Goal: Book appointment/travel/reservation

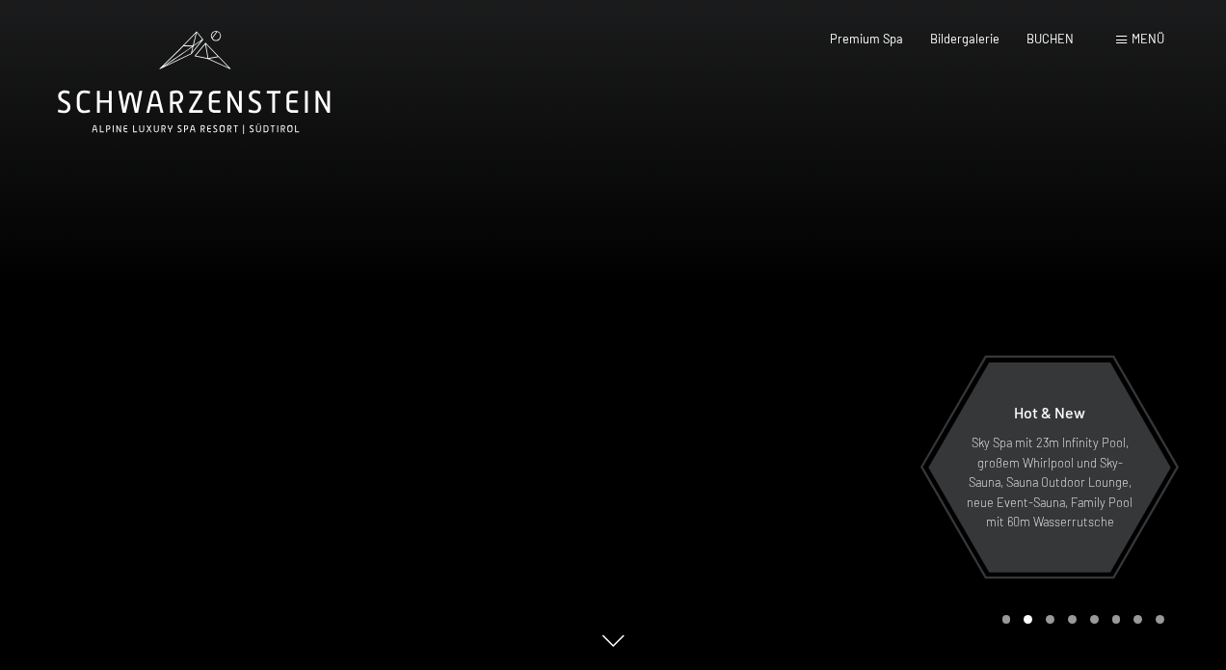
click at [1132, 41] on span "Menü" at bounding box center [1147, 38] width 33 height 15
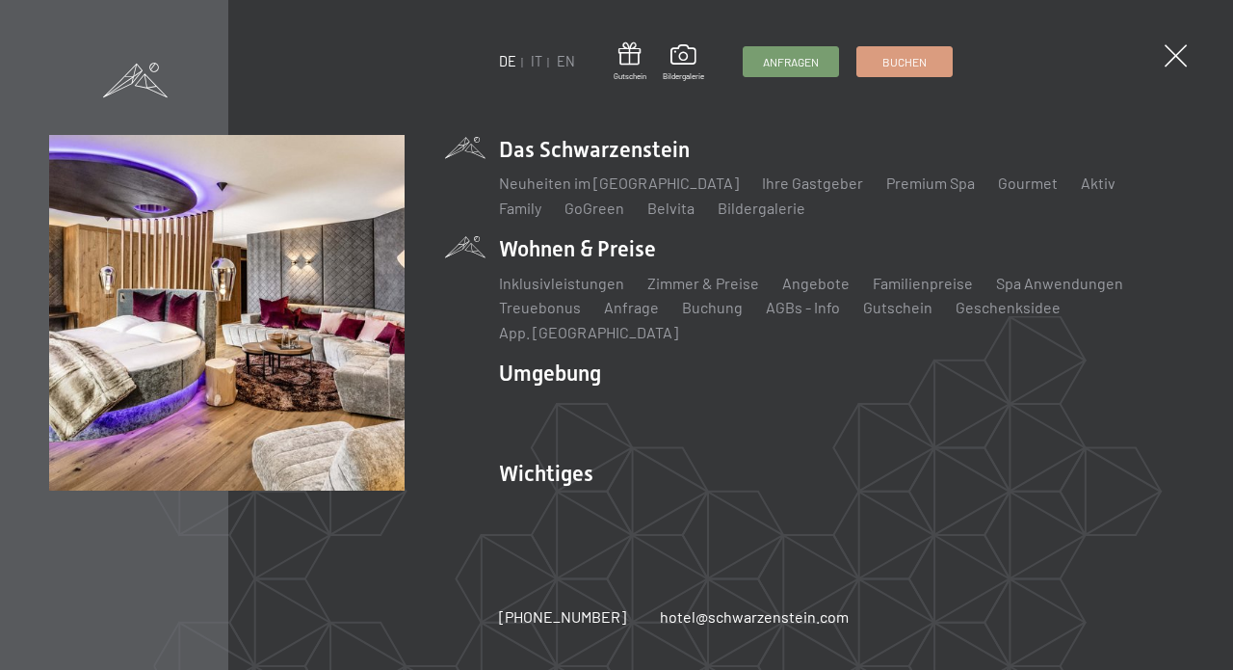
click at [582, 270] on li "Wohnen & Preise Inklusivleistungen [PERSON_NAME] & Preise Liste Angebote Liste …" at bounding box center [841, 288] width 685 height 109
click at [553, 292] on link "Inklusivleistungen" at bounding box center [561, 283] width 125 height 18
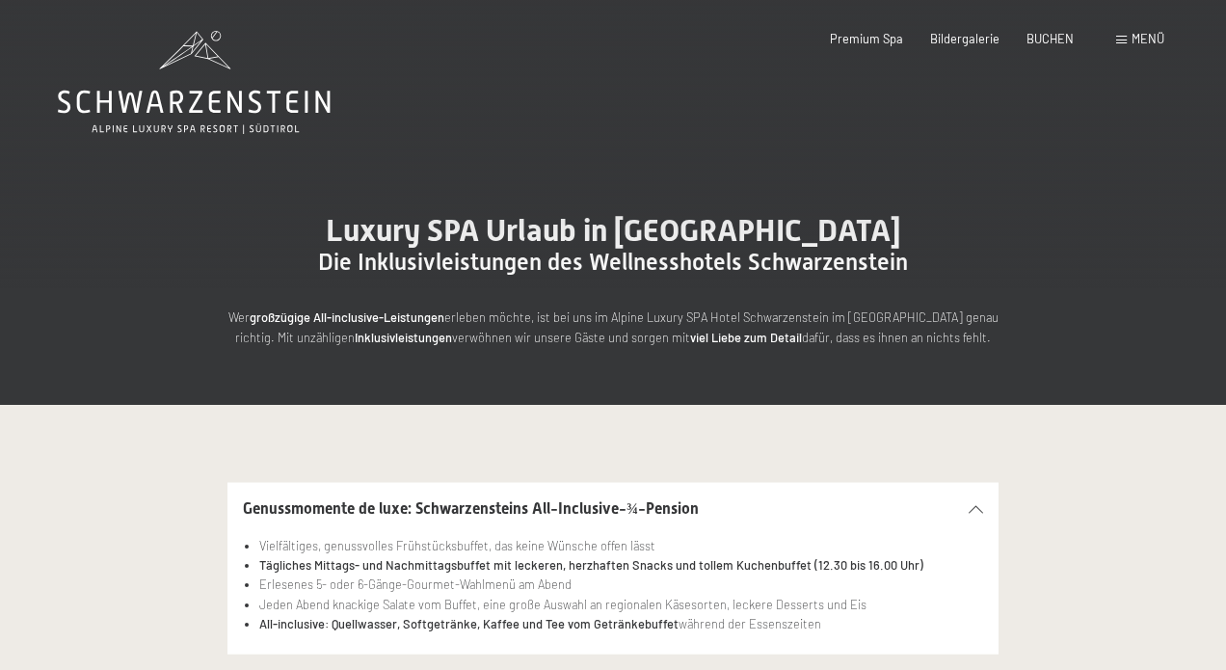
click at [1123, 42] on span at bounding box center [1121, 40] width 11 height 9
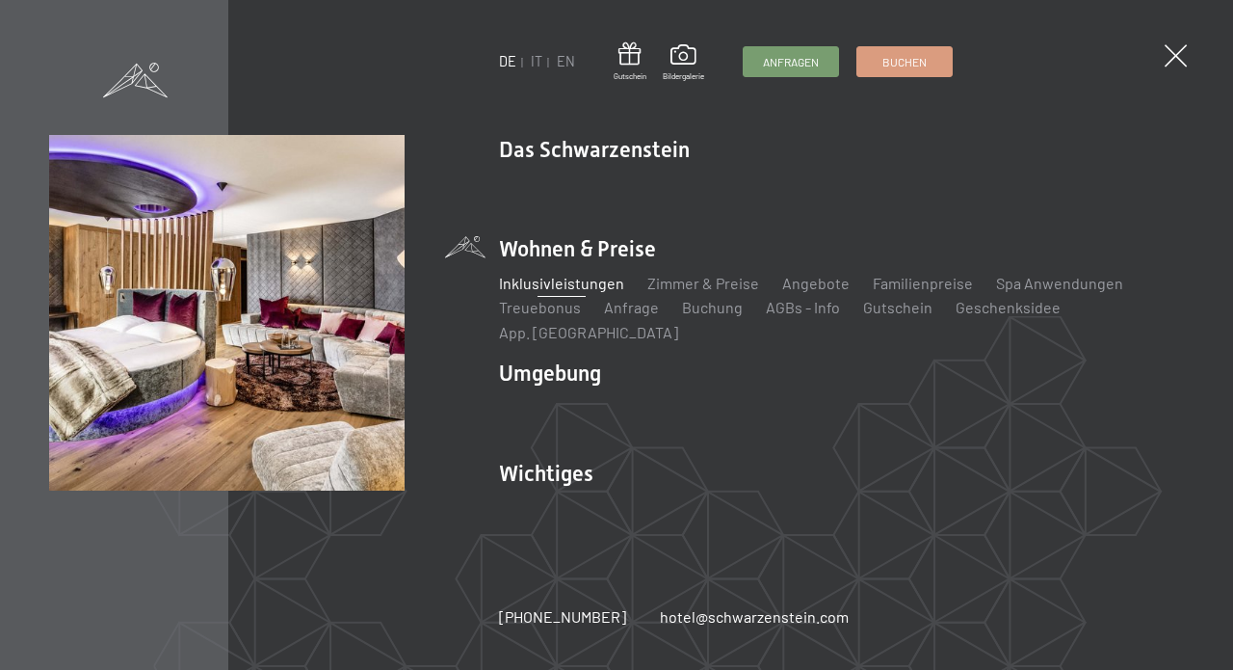
click at [559, 264] on li "Wohnen & Preise Inklusivleistungen [PERSON_NAME] & Preise Liste Angebote Liste …" at bounding box center [841, 288] width 685 height 109
click at [670, 292] on link "Zimmer & Preise" at bounding box center [703, 283] width 112 height 18
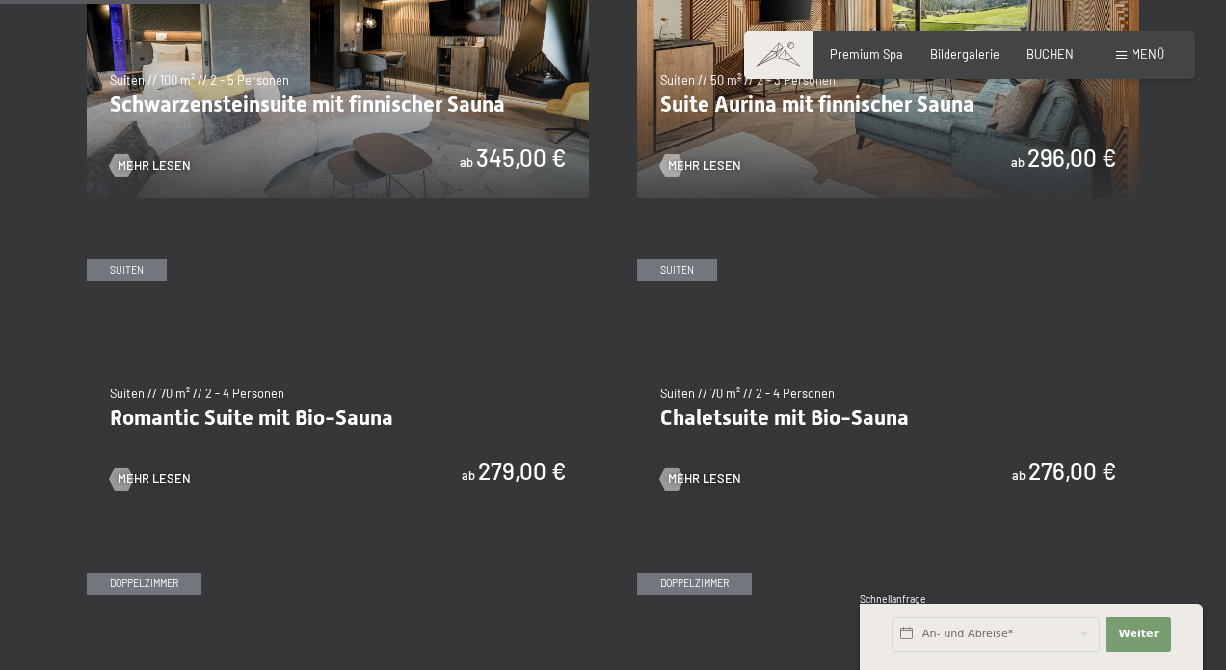
scroll to position [1114, 0]
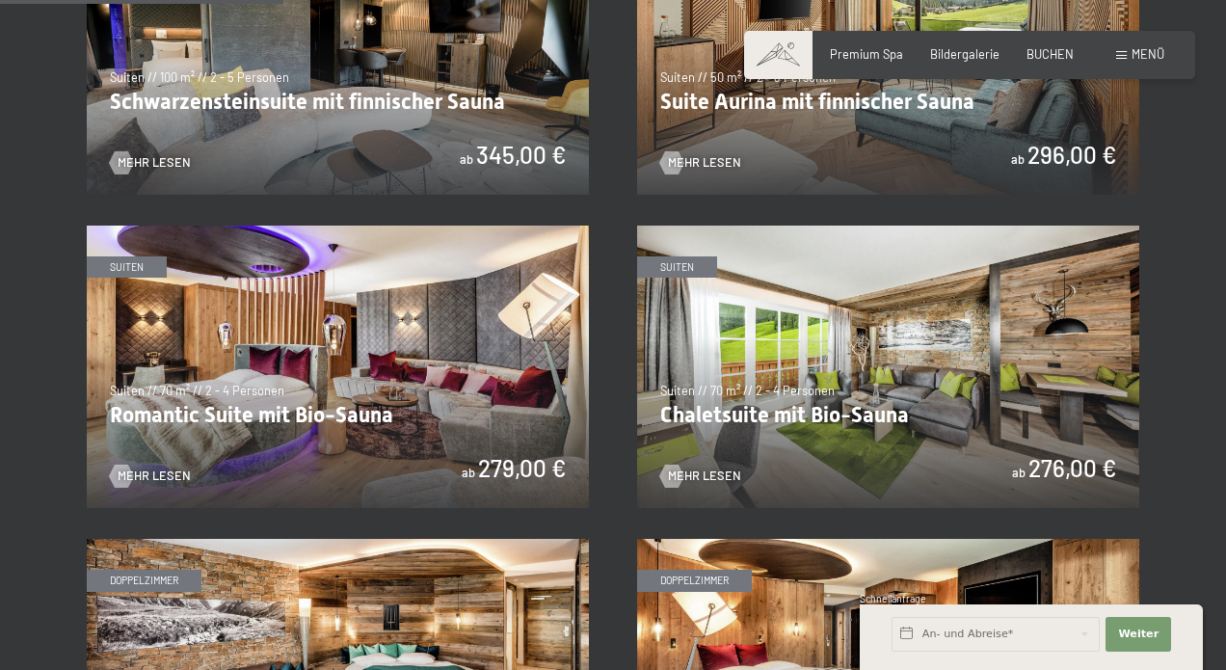
click at [307, 402] on img at bounding box center [338, 366] width 502 height 282
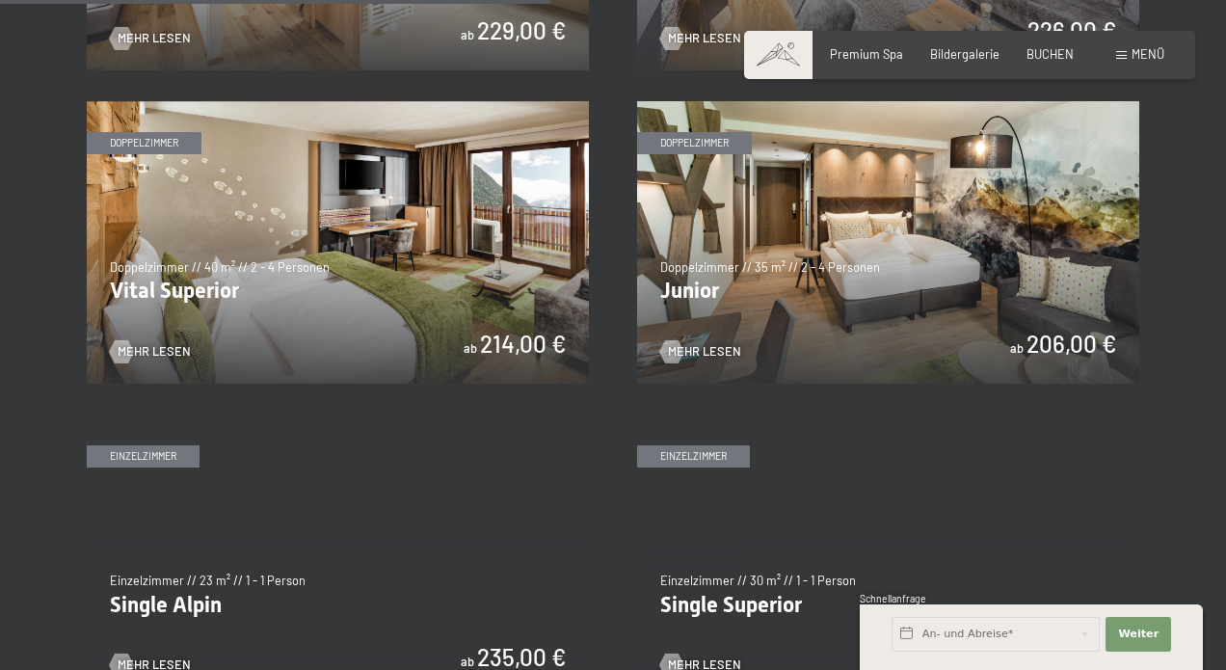
scroll to position [2153, 0]
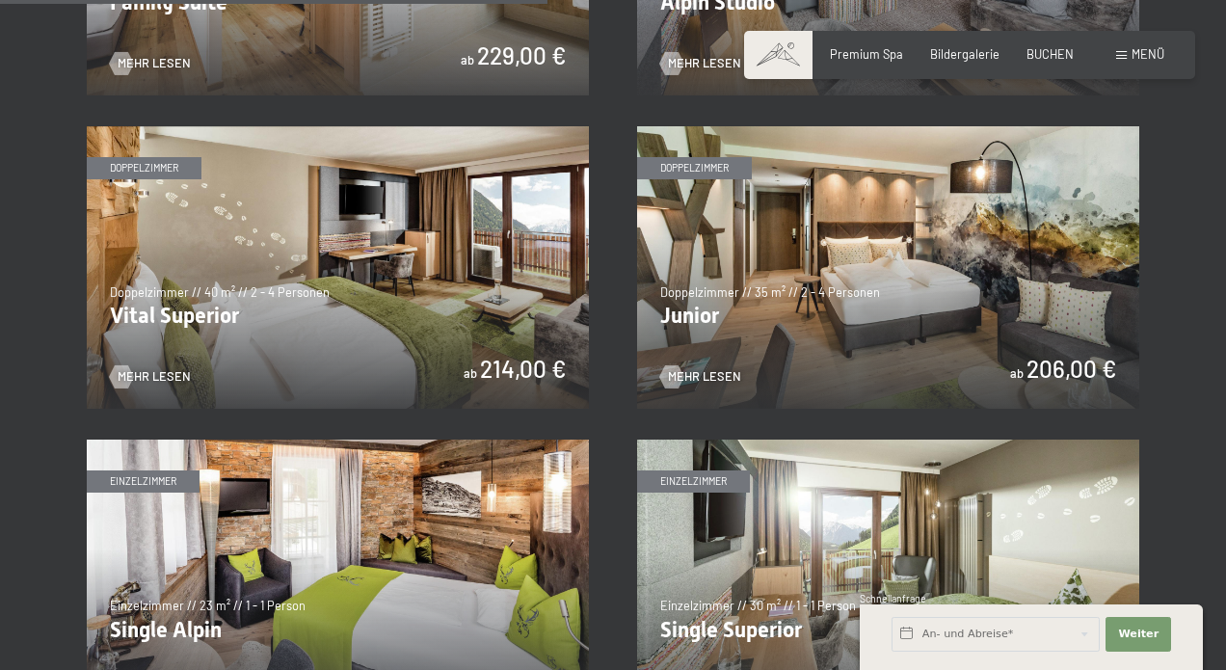
click at [864, 259] on img at bounding box center [888, 267] width 502 height 282
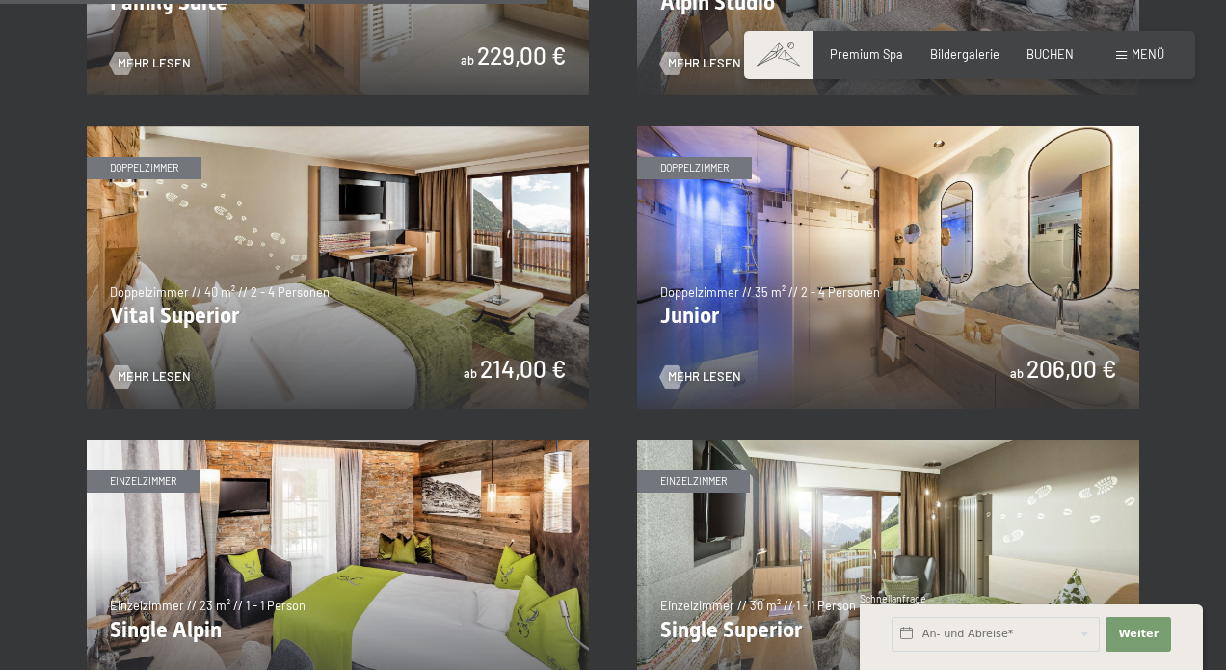
click at [924, 268] on img at bounding box center [888, 267] width 502 height 282
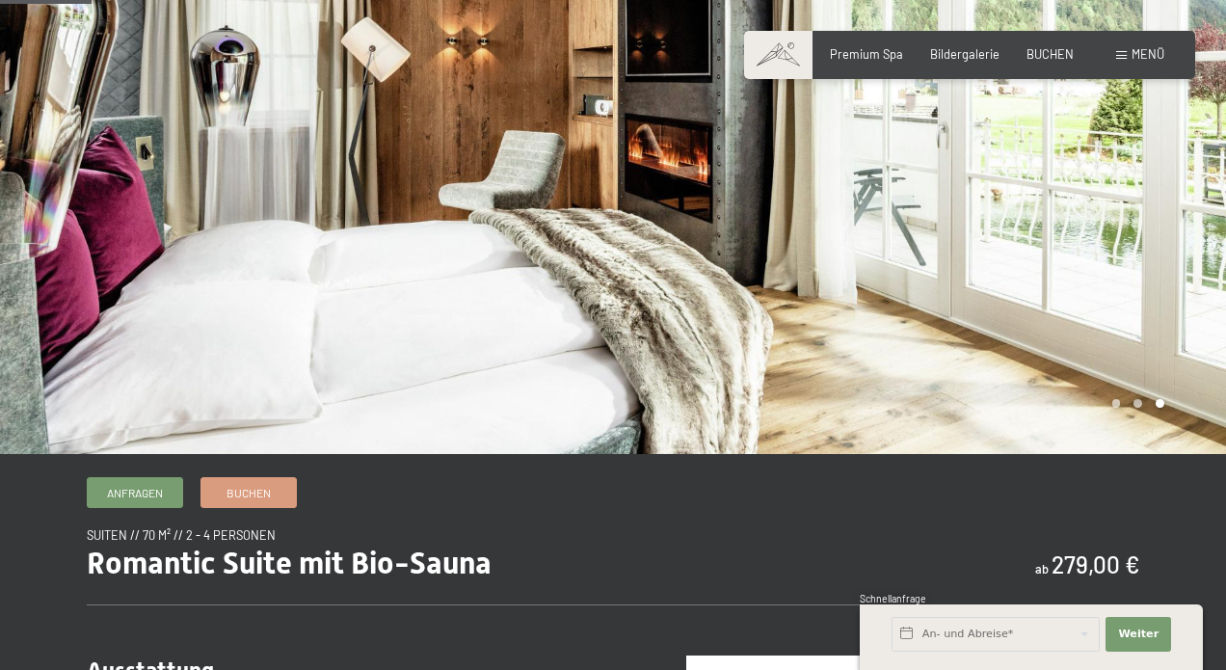
scroll to position [159, 0]
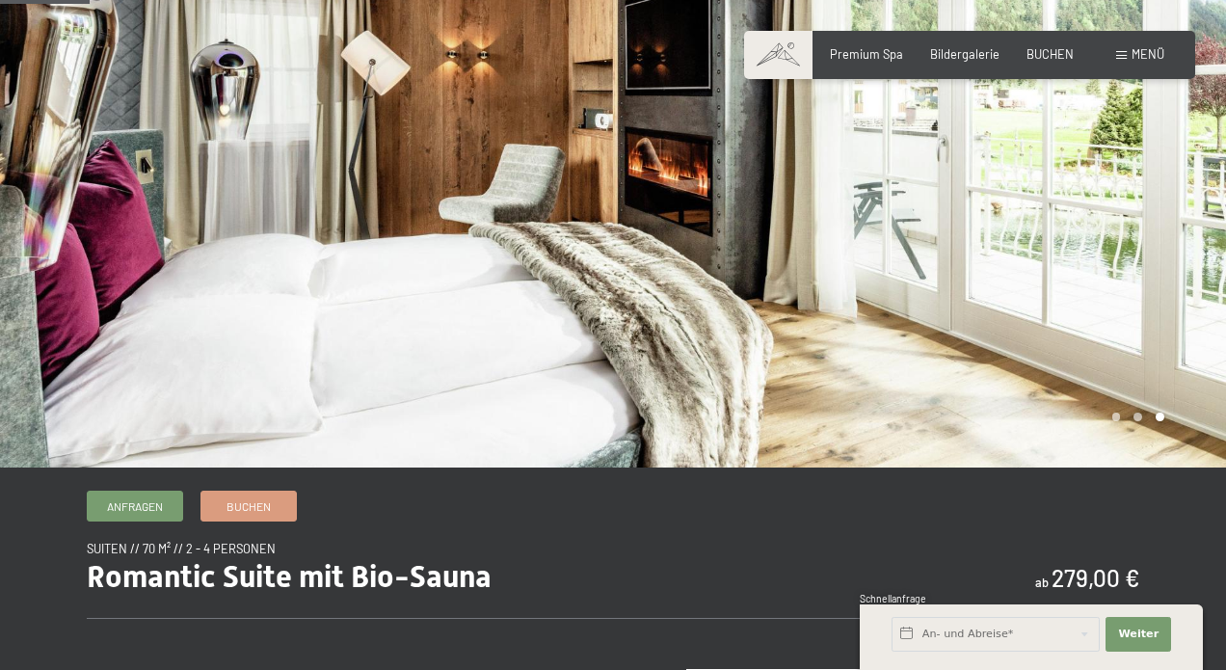
click at [1149, 226] on div at bounding box center [919, 154] width 613 height 626
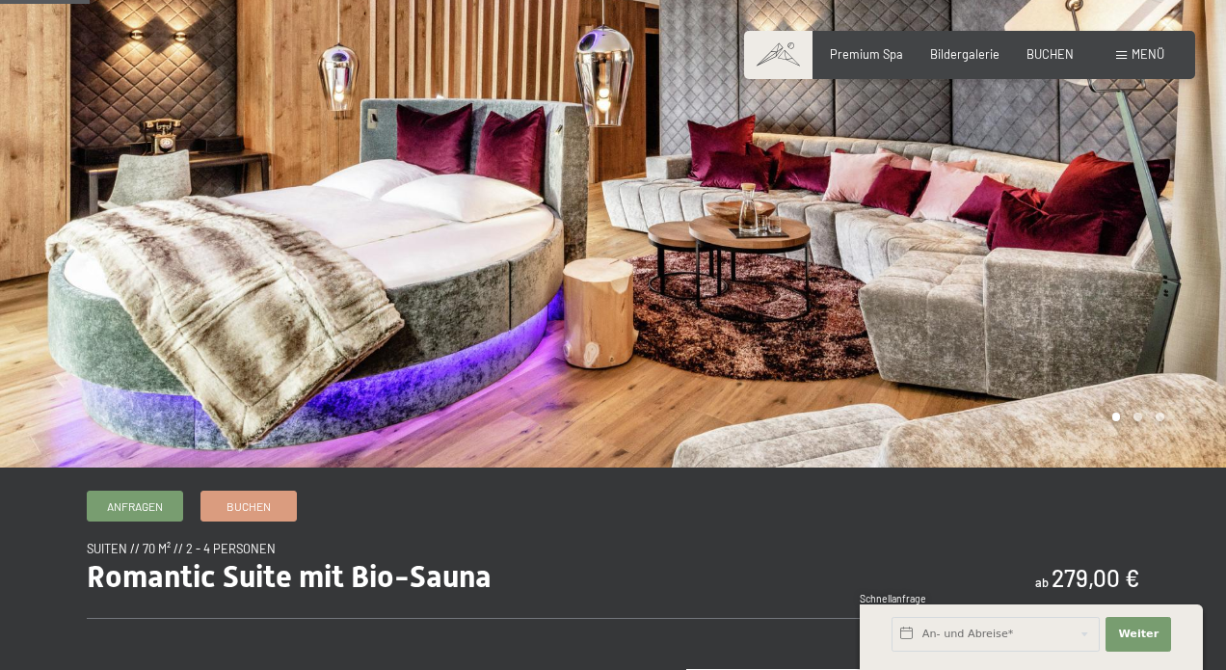
click at [1146, 231] on div at bounding box center [919, 154] width 613 height 626
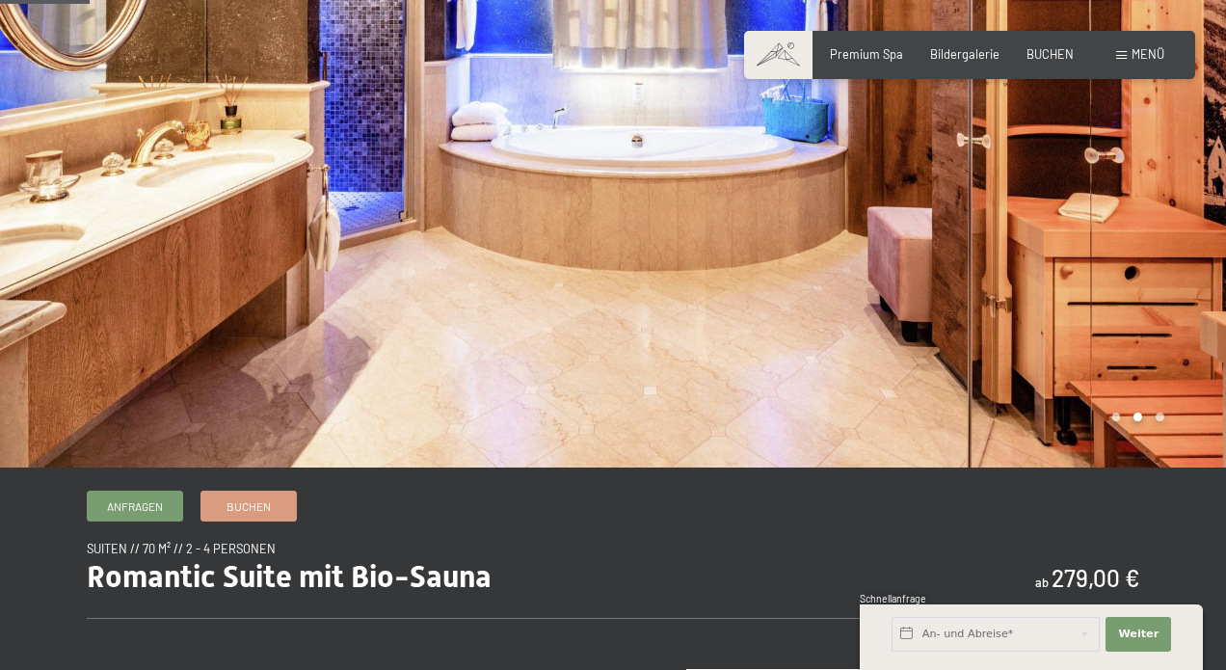
click at [1146, 232] on div at bounding box center [919, 154] width 613 height 626
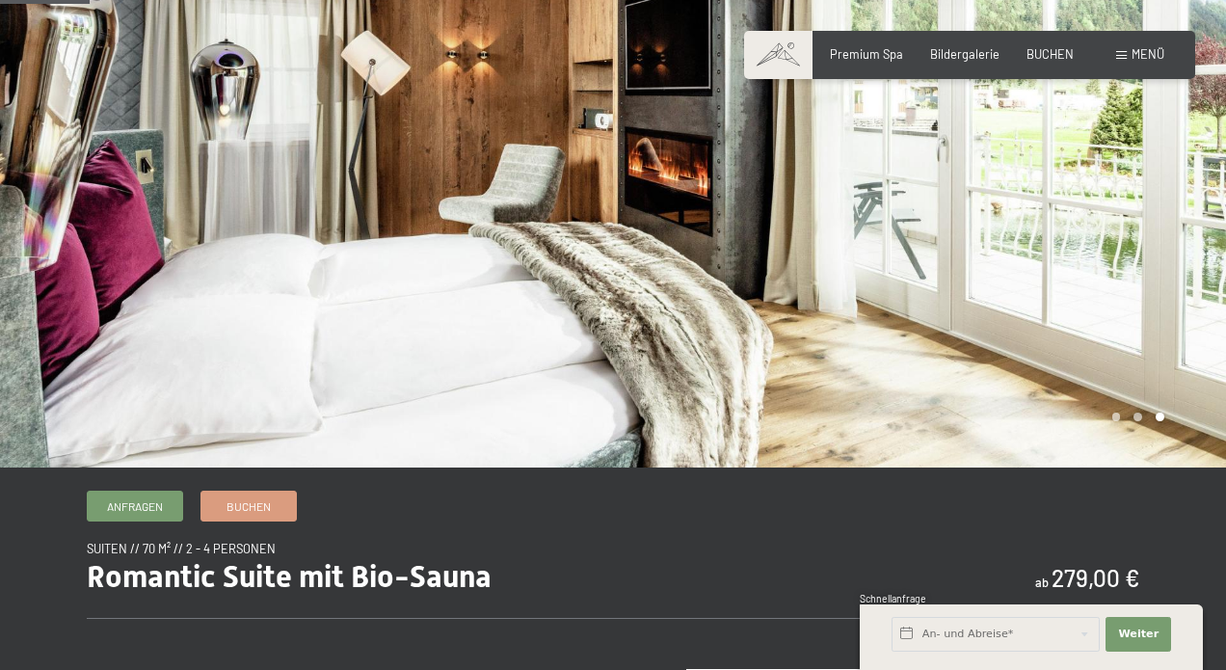
click at [1146, 233] on div at bounding box center [919, 154] width 613 height 626
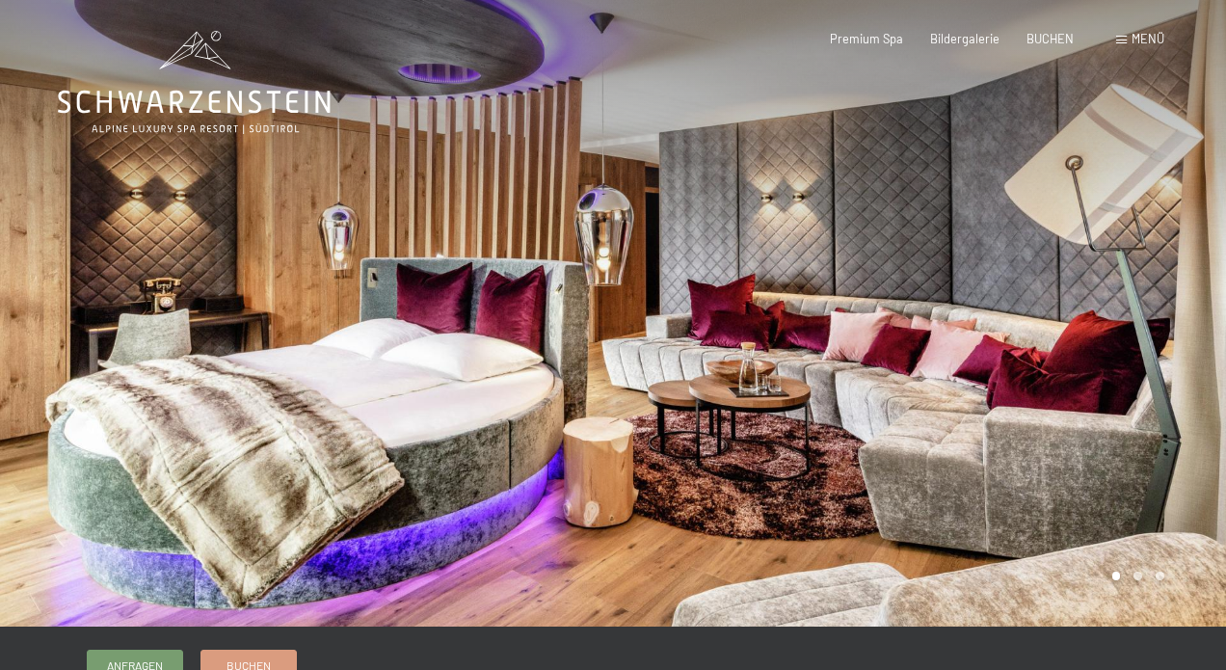
scroll to position [0, 0]
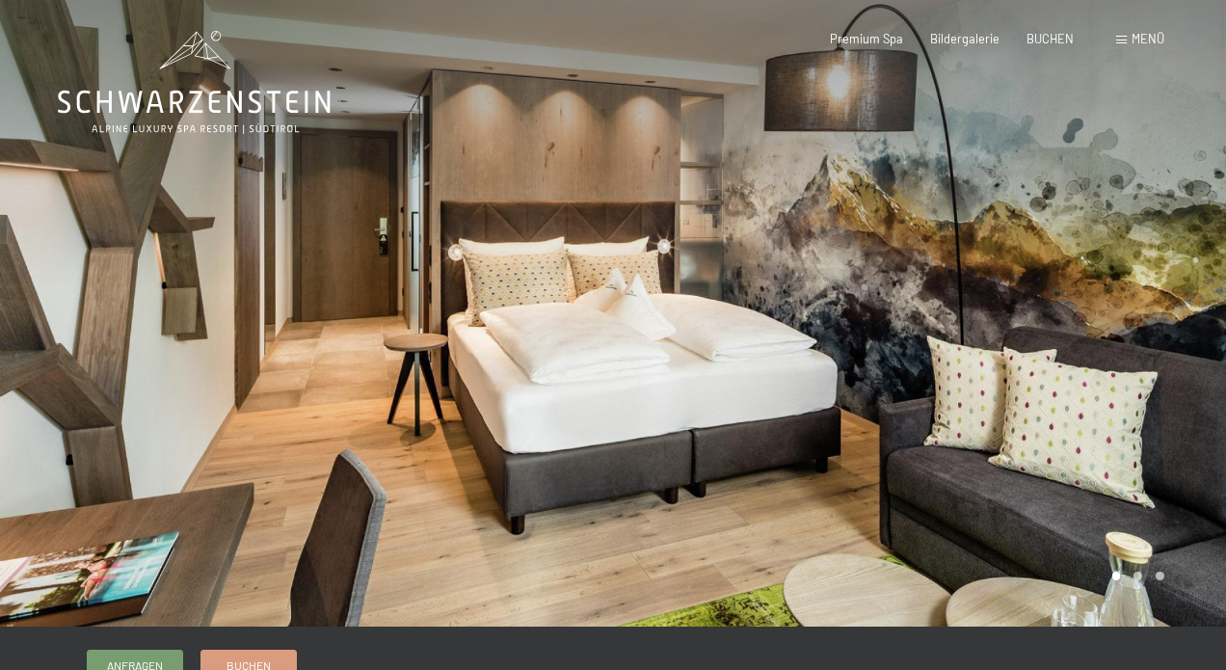
click at [1186, 368] on div at bounding box center [919, 313] width 613 height 626
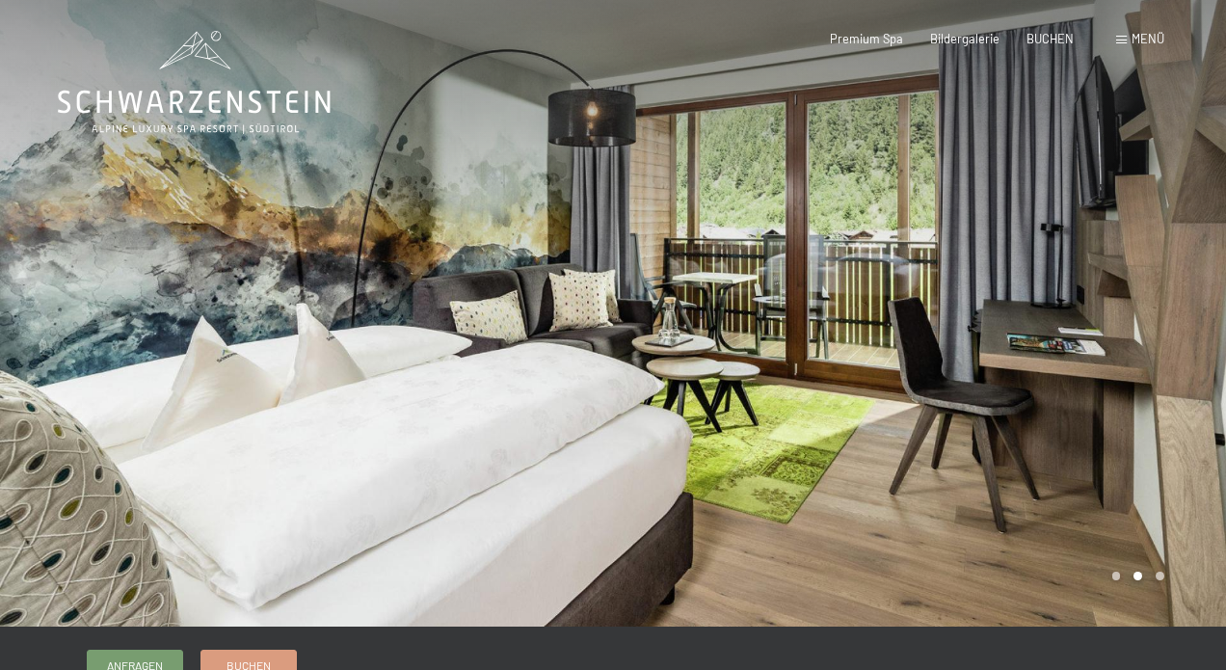
click at [1174, 371] on div at bounding box center [919, 313] width 613 height 626
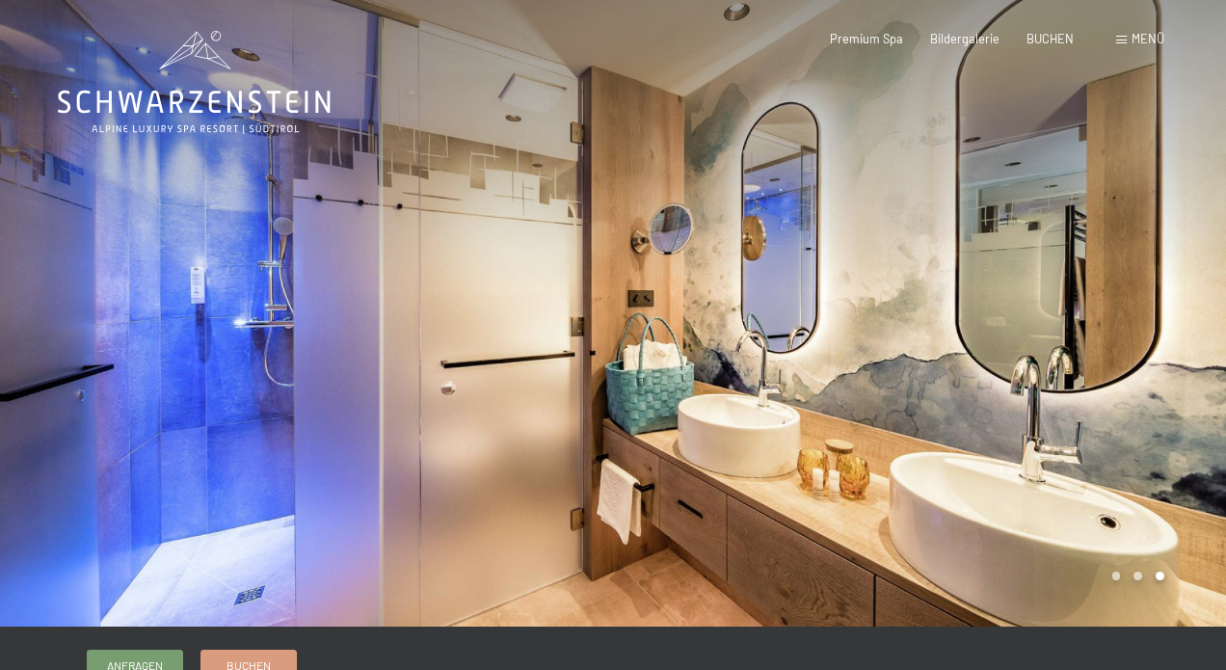
click at [1160, 382] on div at bounding box center [919, 313] width 613 height 626
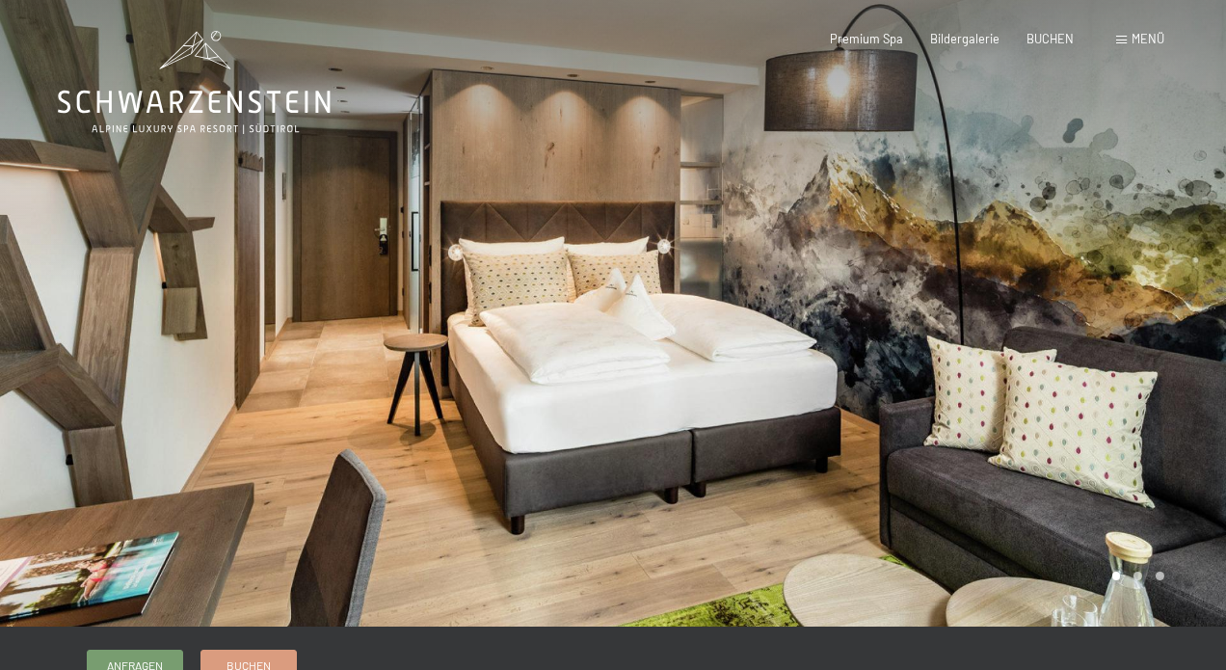
click at [1160, 382] on div at bounding box center [919, 313] width 613 height 626
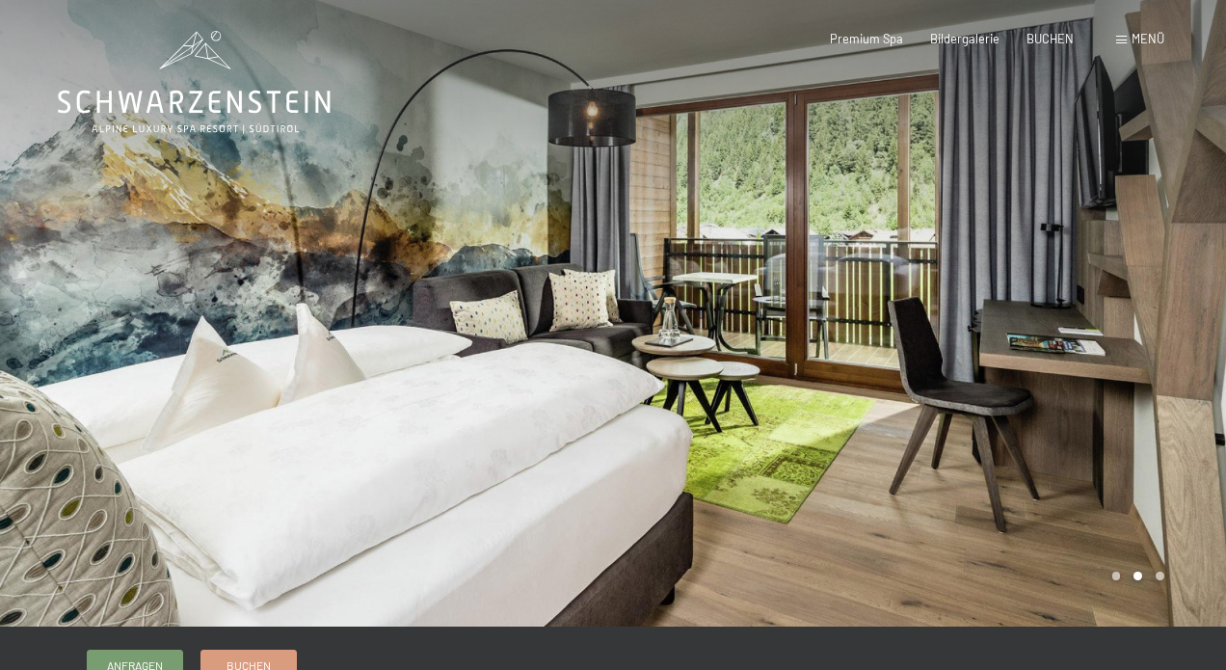
click at [1160, 382] on div at bounding box center [919, 313] width 613 height 626
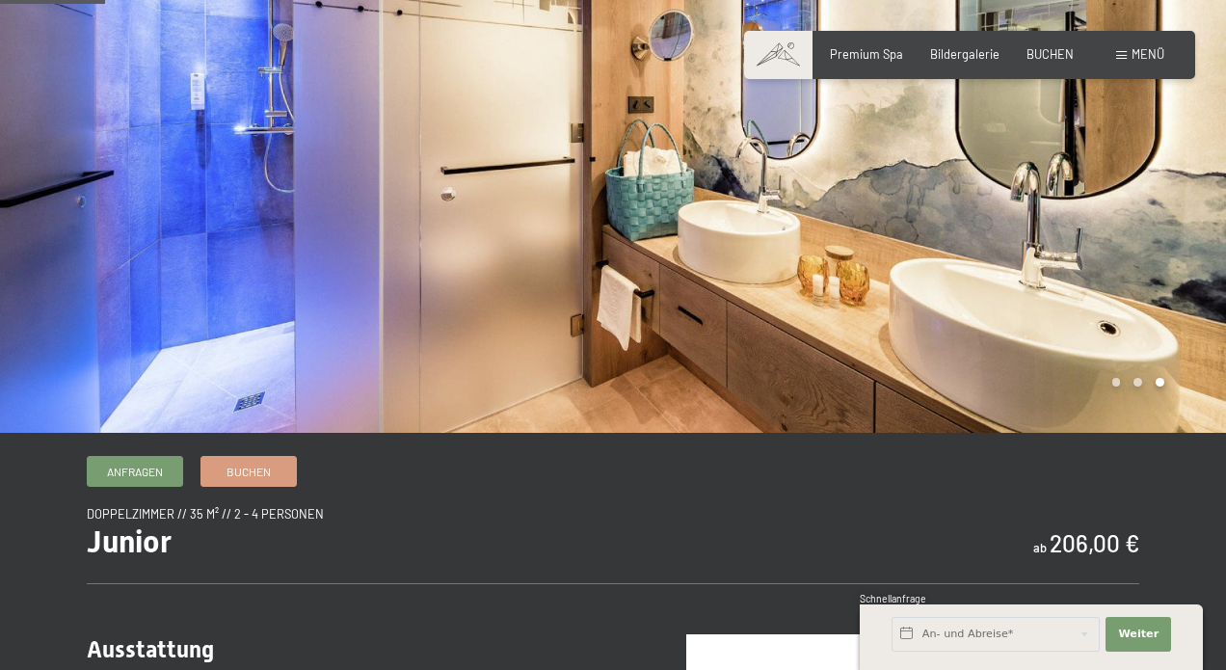
scroll to position [186, 0]
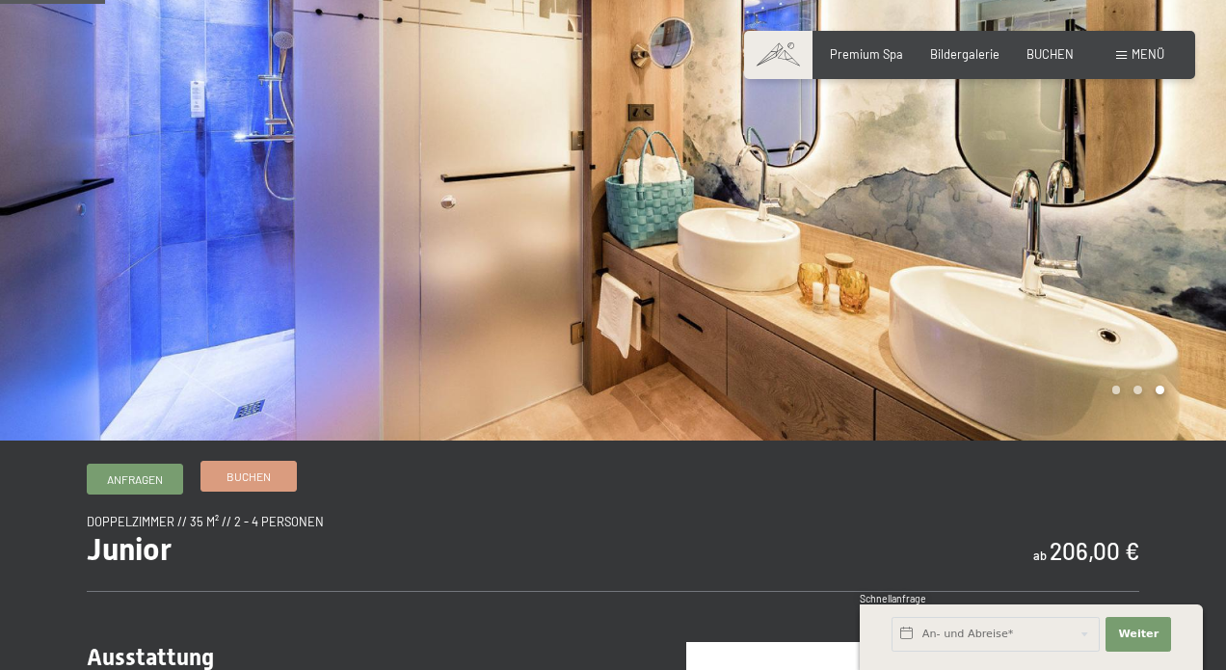
click at [258, 483] on span "Buchen" at bounding box center [248, 476] width 44 height 16
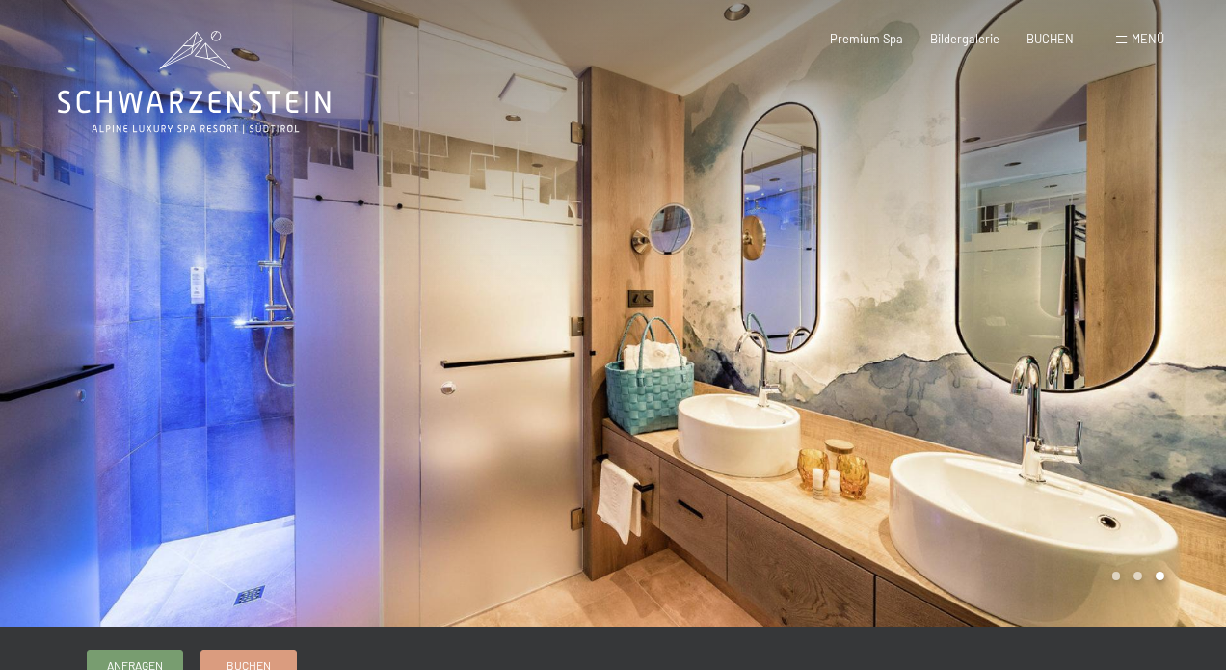
scroll to position [0, 0]
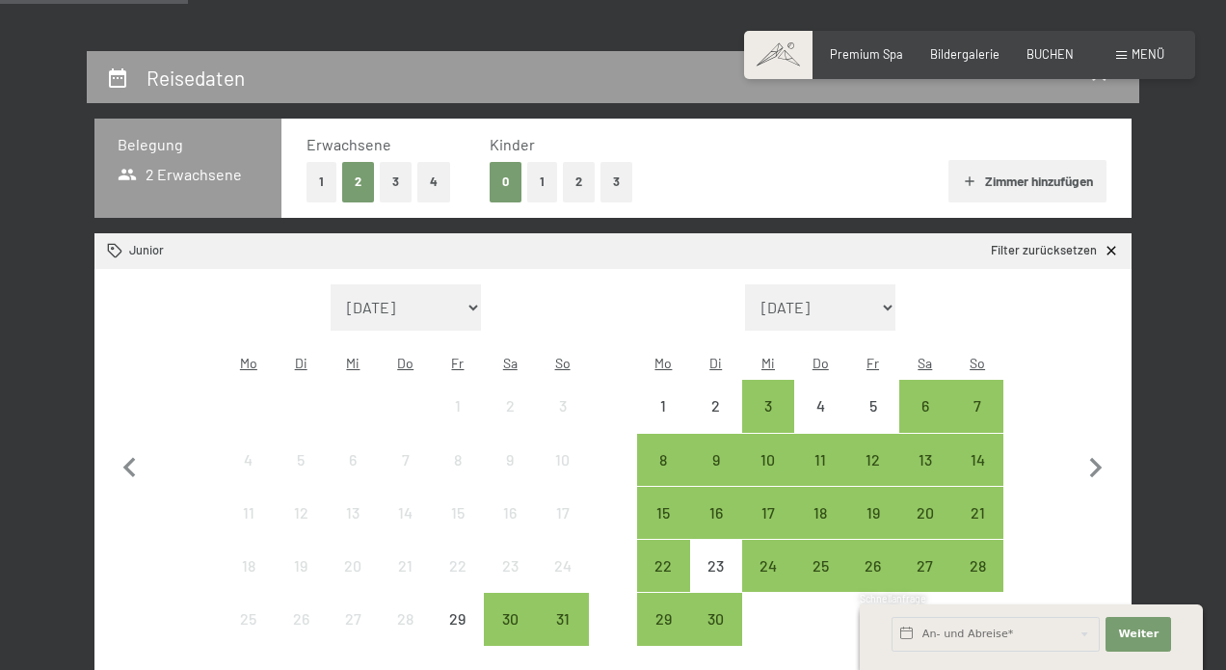
scroll to position [322, 0]
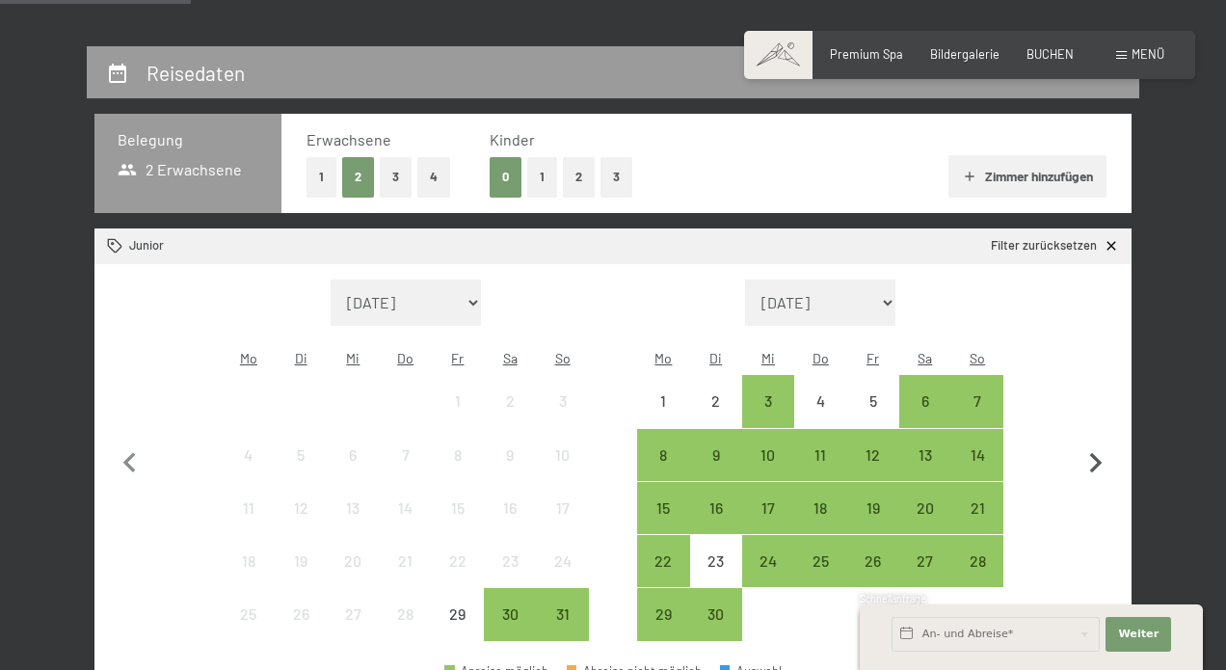
click at [1095, 447] on icon "button" at bounding box center [1095, 463] width 40 height 40
select select "2025-09-01"
select select "2025-10-01"
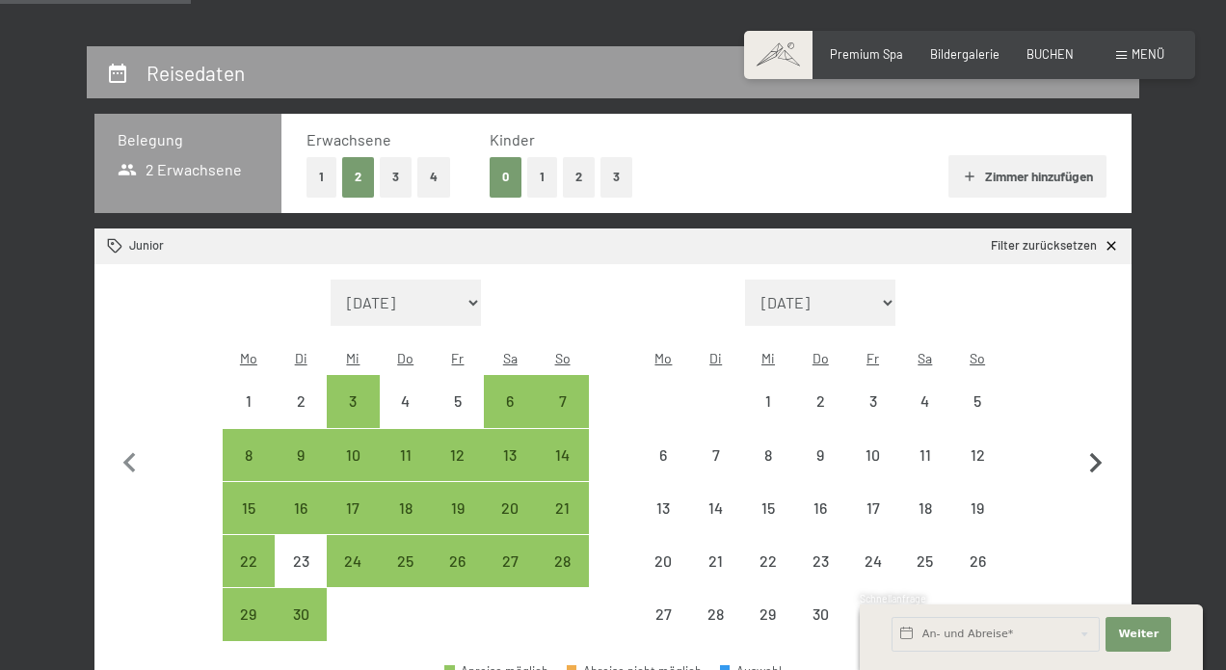
select select "2025-09-01"
select select "2025-10-01"
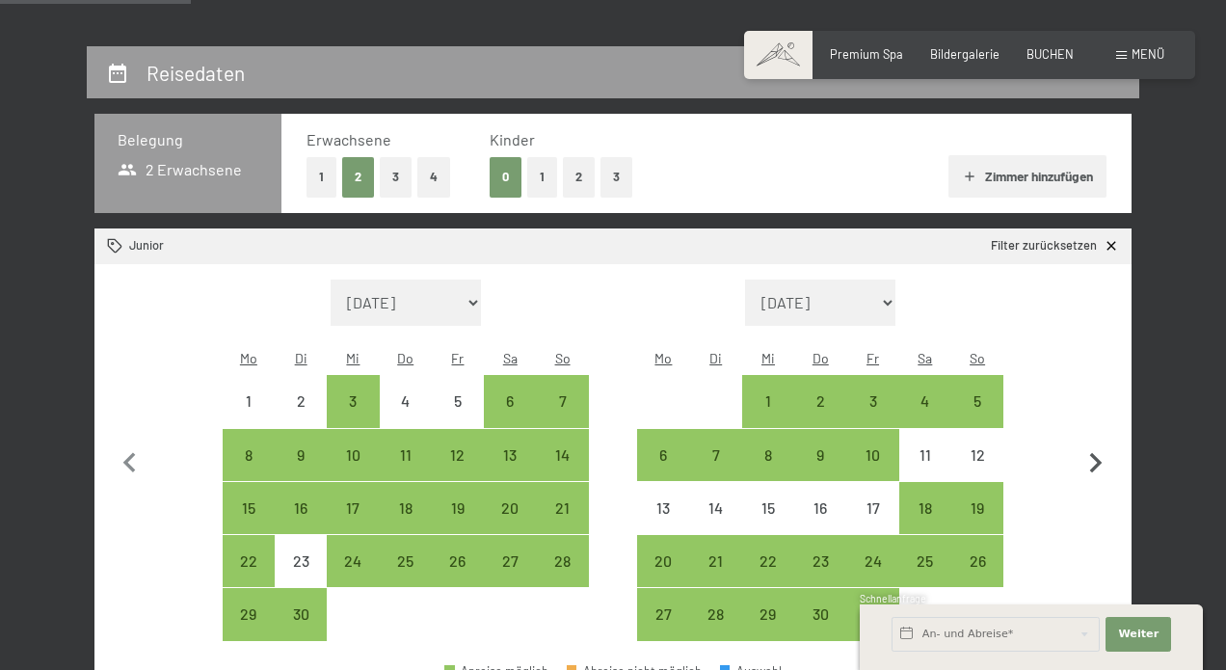
click at [1095, 447] on icon "button" at bounding box center [1095, 463] width 40 height 40
select select "2025-10-01"
select select "2025-11-01"
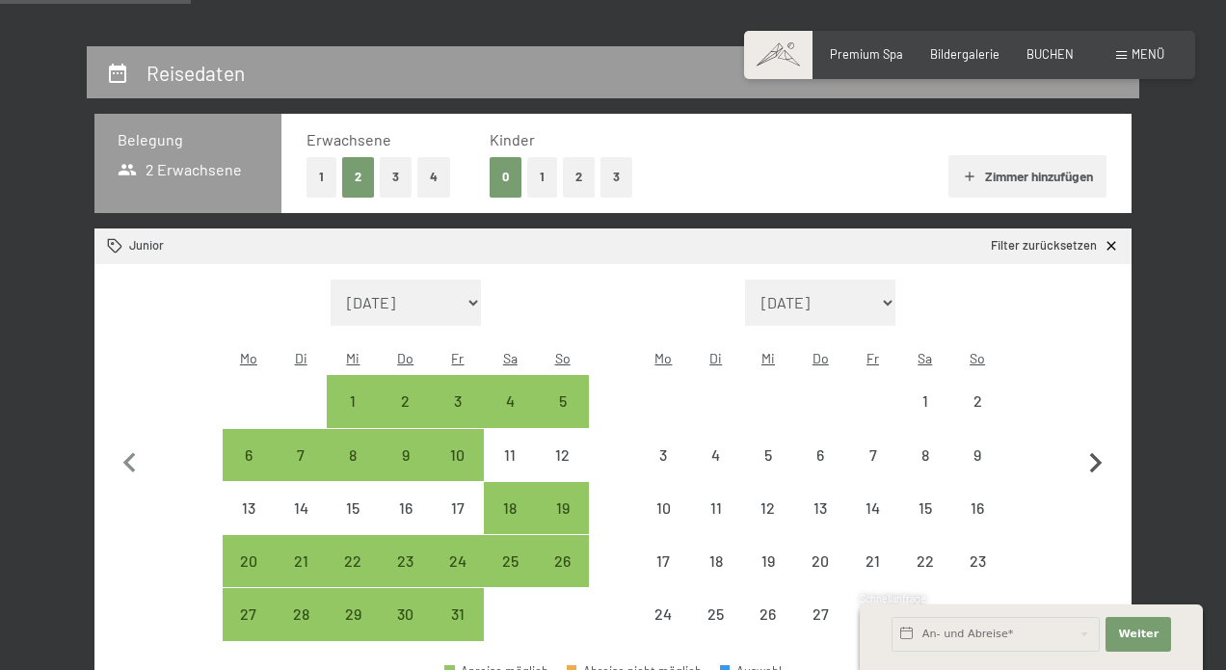
click at [1095, 447] on icon "button" at bounding box center [1095, 463] width 40 height 40
select select "2025-11-01"
select select "2025-12-01"
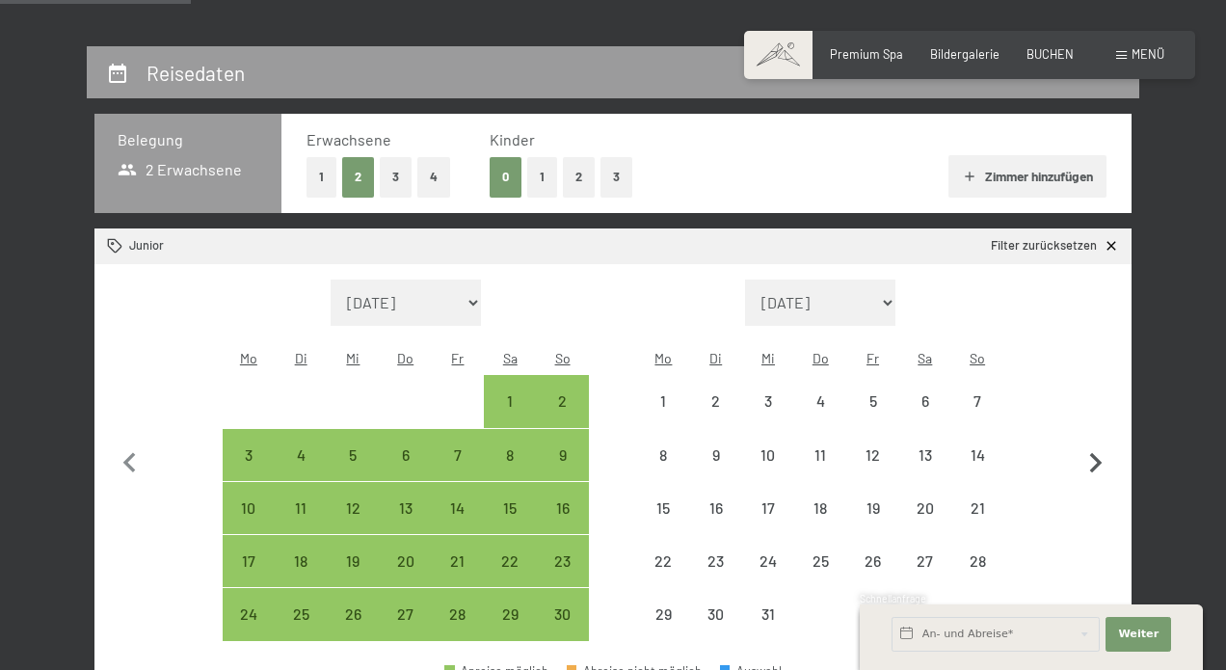
select select "2025-11-01"
select select "2025-12-01"
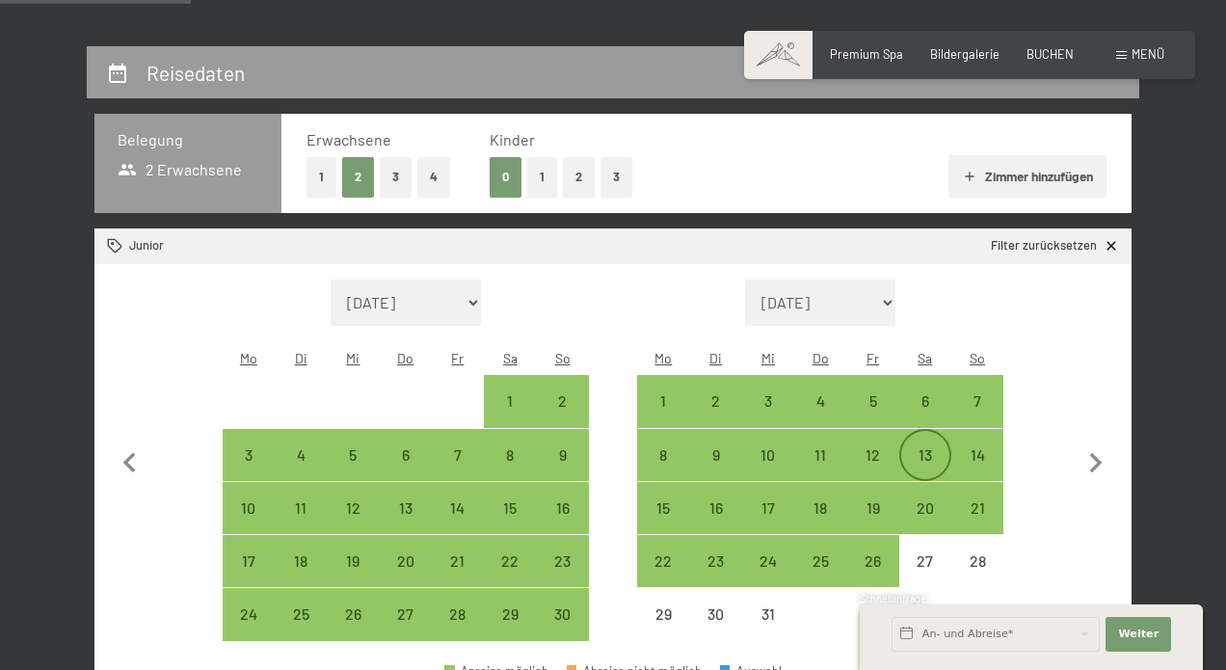
click at [921, 447] on div "13" at bounding box center [925, 471] width 48 height 48
select select "2025-11-01"
select select "2025-12-01"
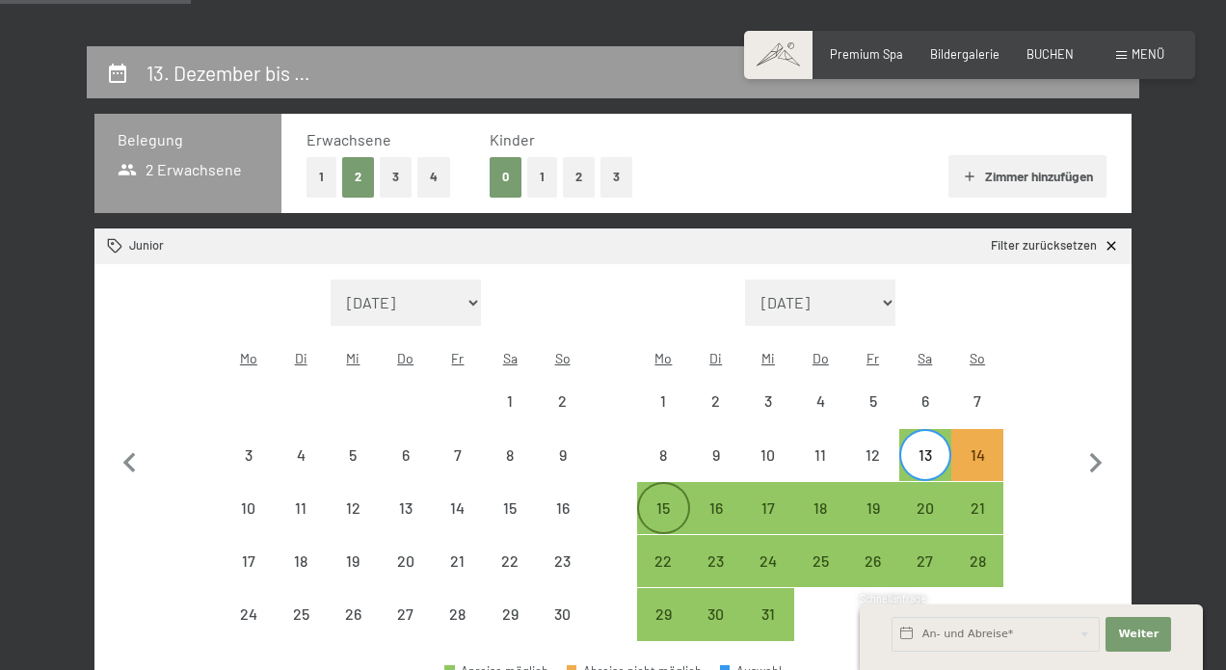
click at [665, 500] on div "15" at bounding box center [663, 524] width 48 height 48
select select "2025-11-01"
select select "2025-12-01"
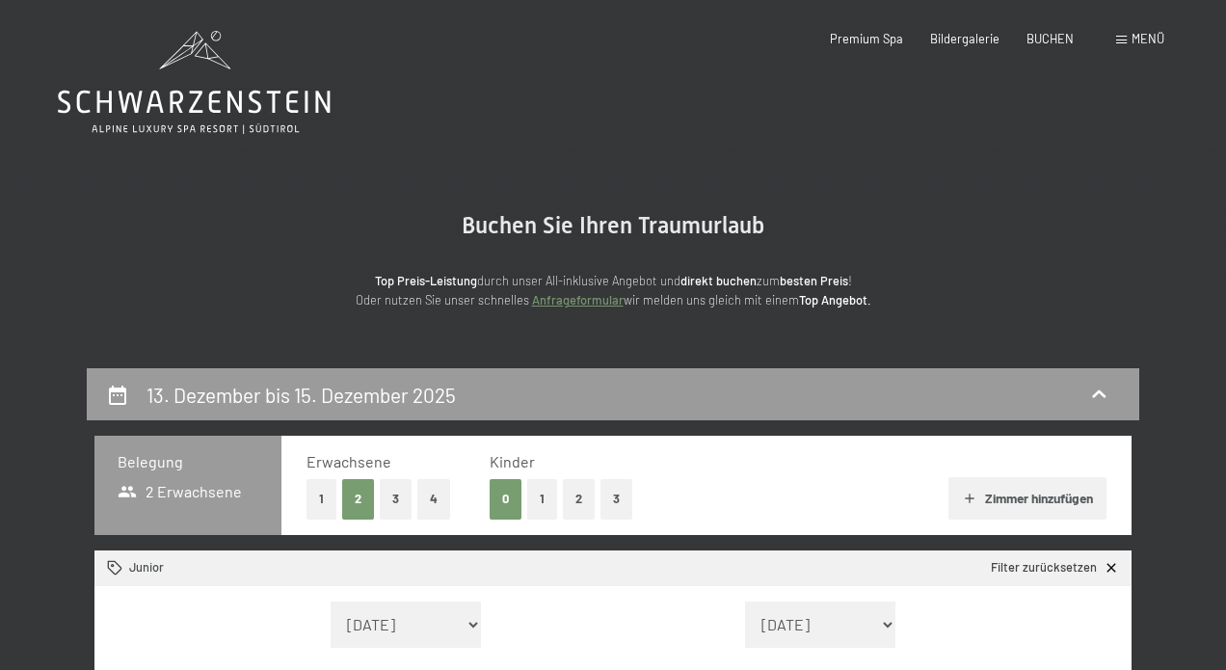
scroll to position [0, 0]
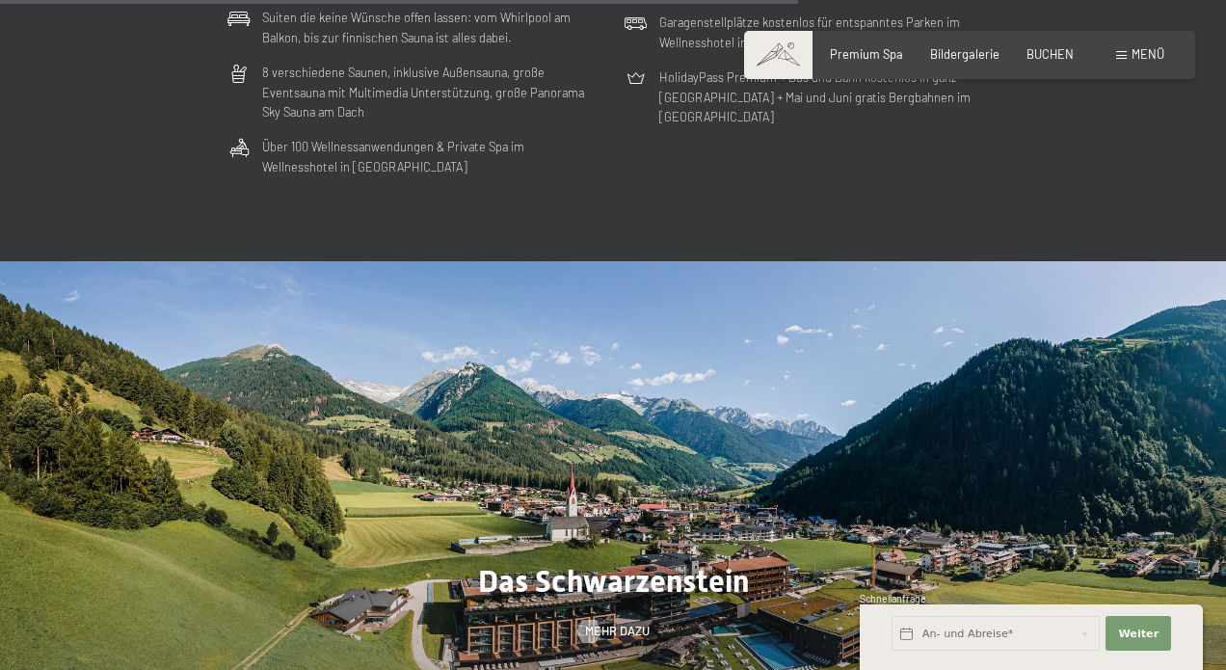
scroll to position [4641, 0]
